Goal: Navigation & Orientation: Find specific page/section

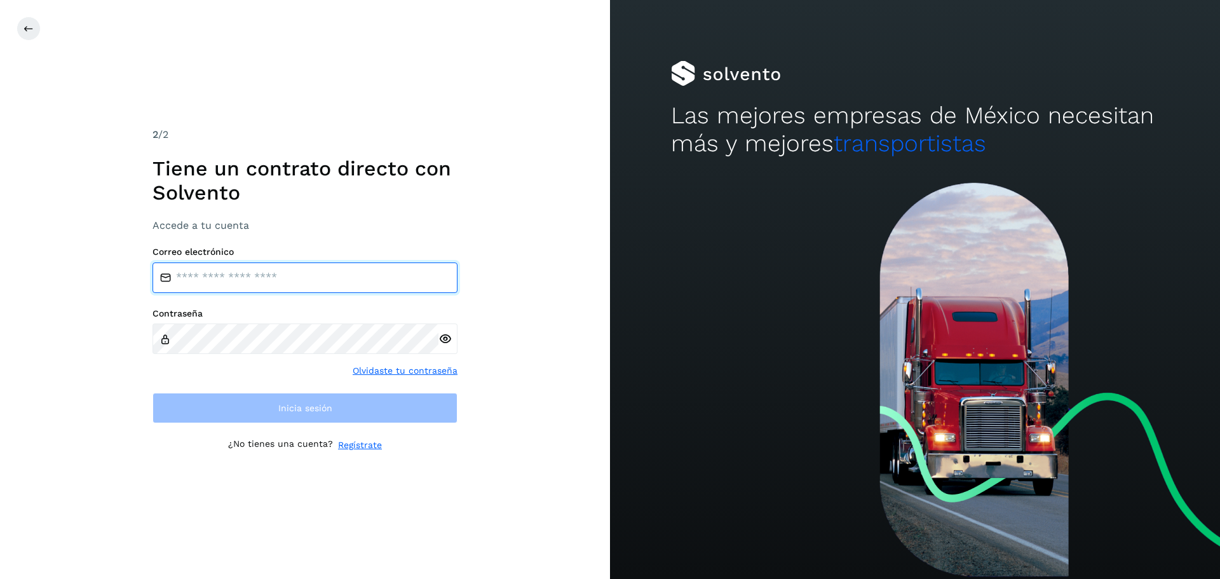
type input "**********"
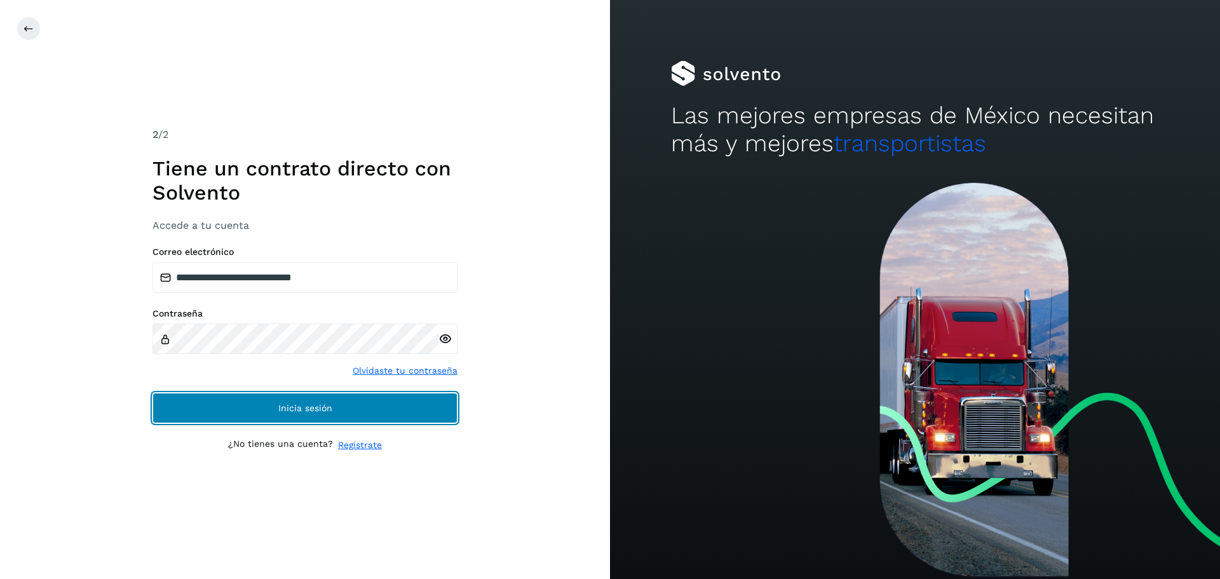
click at [450, 405] on button "Inicia sesión" at bounding box center [305, 408] width 305 height 31
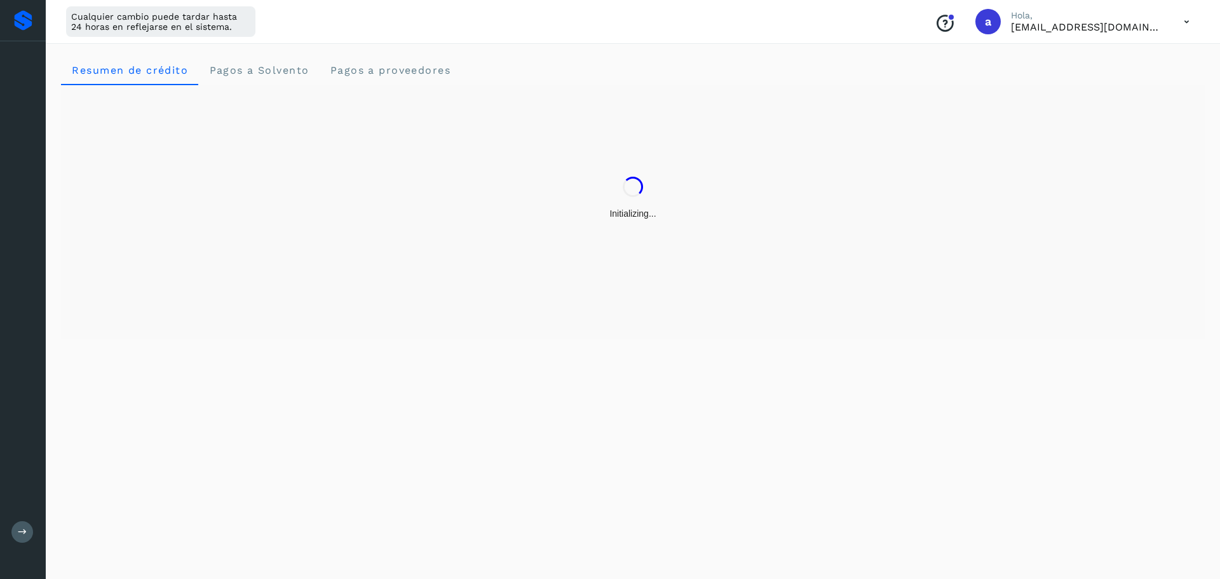
click at [424, 405] on div "Resumen de crédito Pagos a Solvento Pagos a proveedores" at bounding box center [633, 309] width 1174 height 540
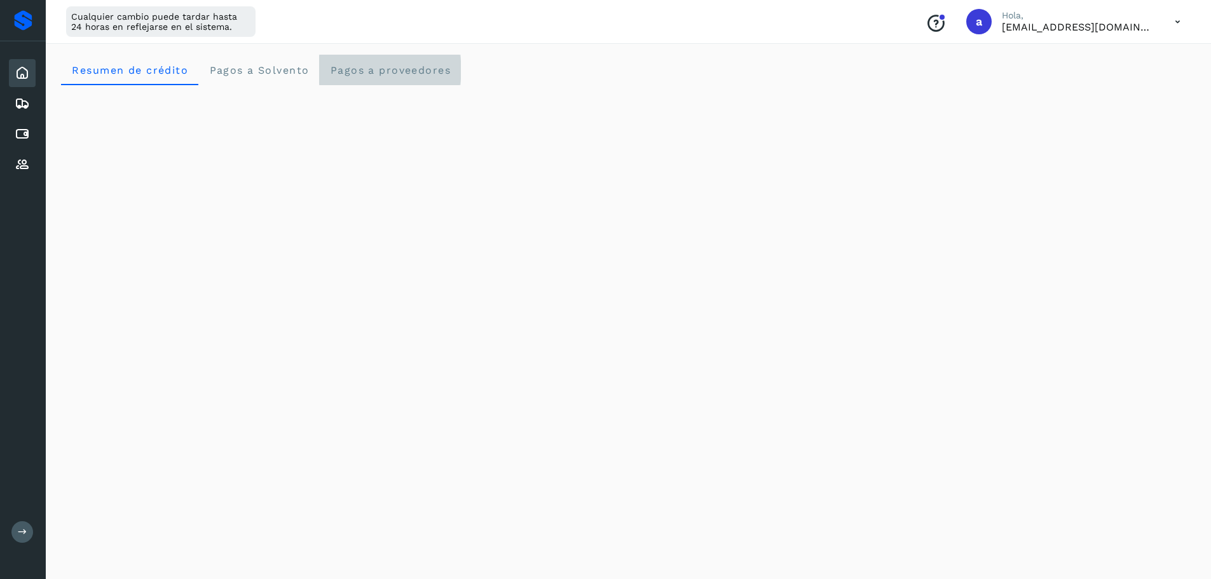
click at [337, 68] on span "Pagos a proveedores" at bounding box center [389, 70] width 121 height 12
click at [18, 14] on div at bounding box center [23, 20] width 18 height 20
click at [21, 66] on icon at bounding box center [22, 72] width 15 height 15
click at [17, 74] on icon at bounding box center [22, 72] width 15 height 15
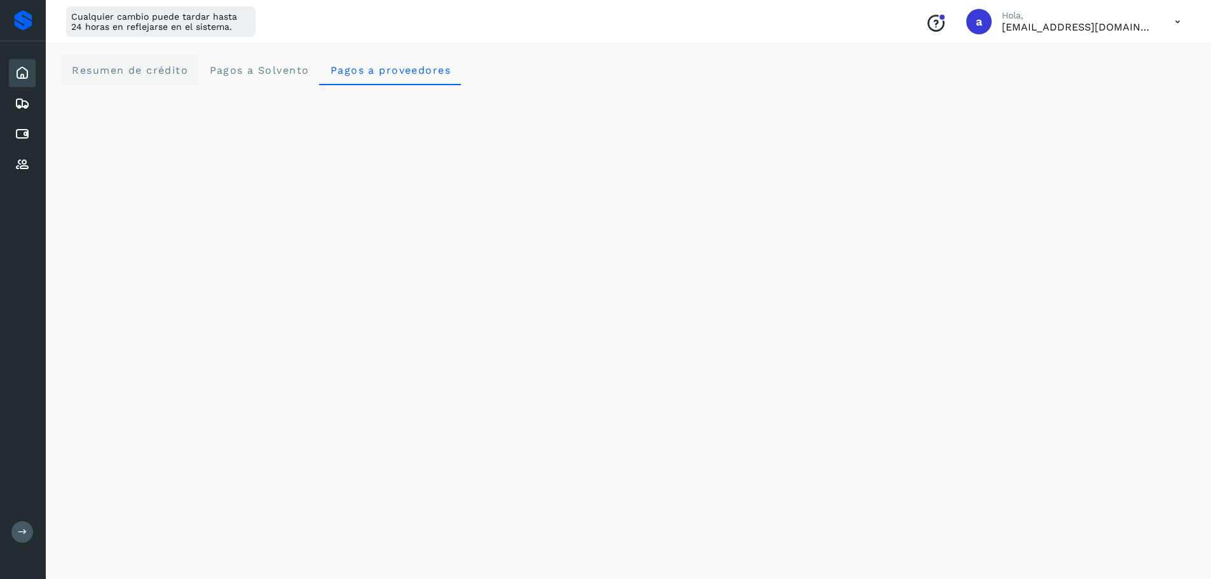
click at [109, 76] on span "Resumen de crédito" at bounding box center [129, 70] width 117 height 12
